Goal: Transaction & Acquisition: Purchase product/service

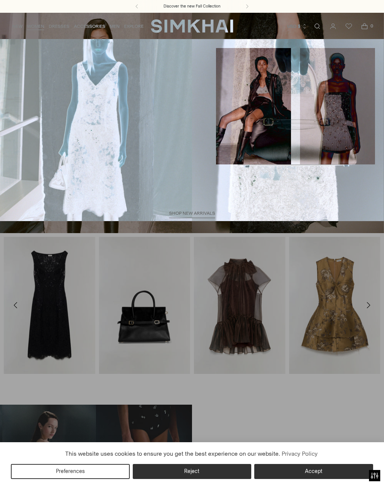
click at [17, 182] on link "Skirts" at bounding box center [16, 184] width 15 height 5
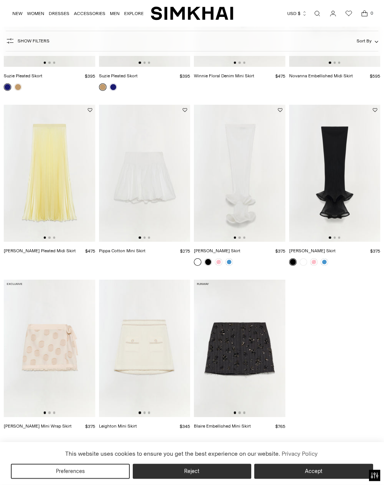
scroll to position [867, 0]
click at [137, 171] on img at bounding box center [145, 173] width 92 height 137
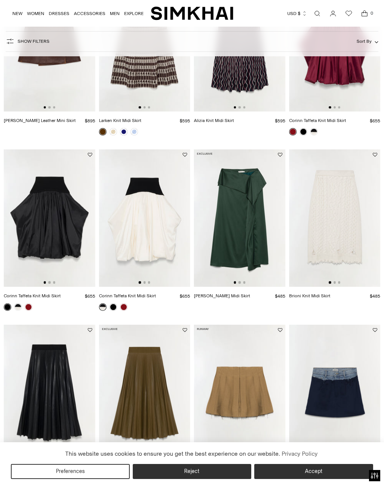
scroll to position [284, 0]
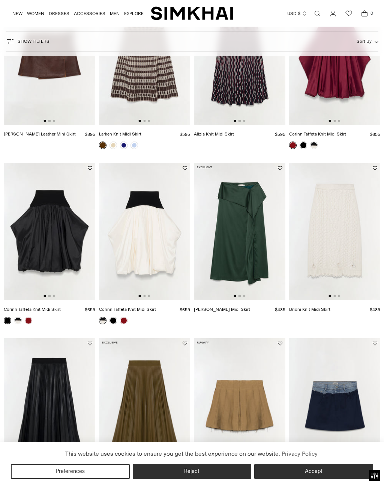
click at [141, 310] on link "Corinn Taffeta Knit Midi Skirt" at bounding box center [127, 308] width 57 height 5
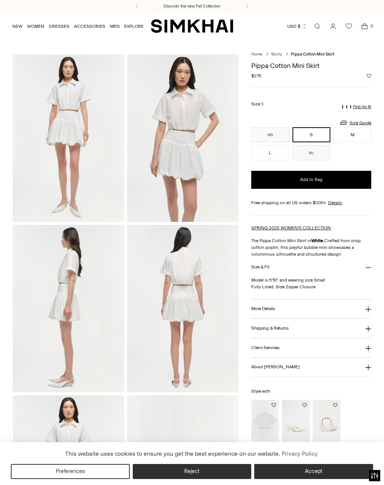
click at [27, 3] on div "Discover the new Fall Collection" at bounding box center [192, 6] width 384 height 13
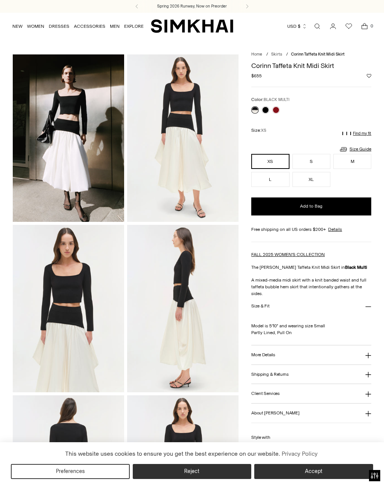
click at [264, 111] on link at bounding box center [266, 110] width 8 height 8
